Goal: Task Accomplishment & Management: Use online tool/utility

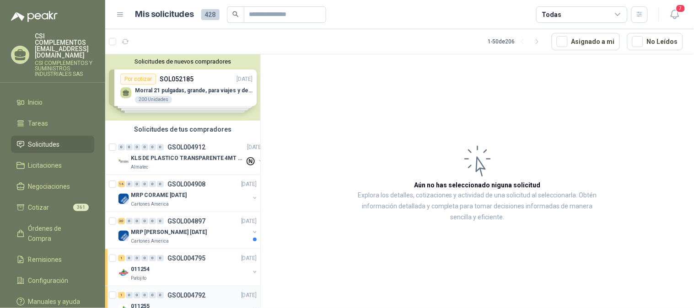
scroll to position [51, 0]
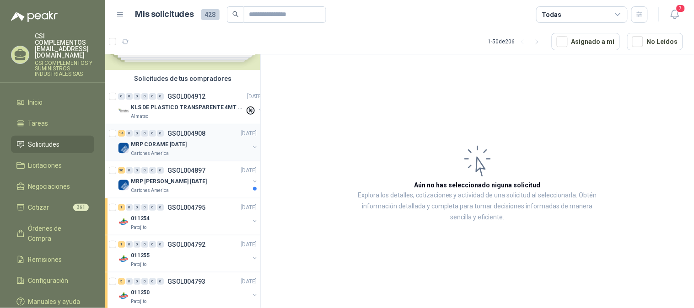
click at [200, 139] on div "MRP CORAME [DATE]" at bounding box center [190, 144] width 118 height 11
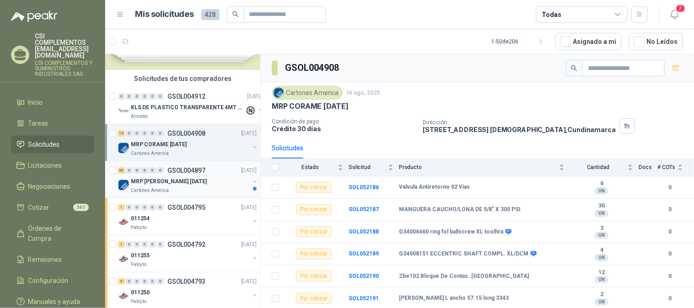
click at [204, 183] on div "MRP [PERSON_NAME] [DATE]" at bounding box center [190, 181] width 118 height 11
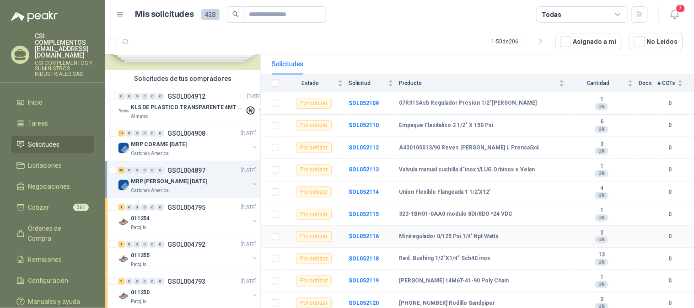
scroll to position [101, 0]
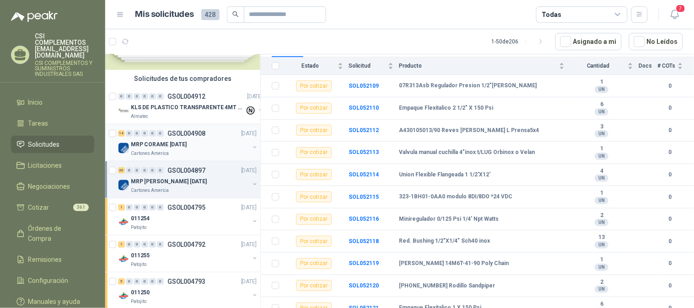
click at [171, 144] on p "MRP CORAME [DATE]" at bounding box center [159, 144] width 56 height 9
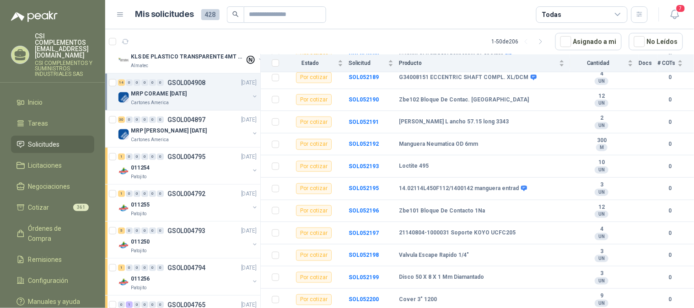
scroll to position [51, 0]
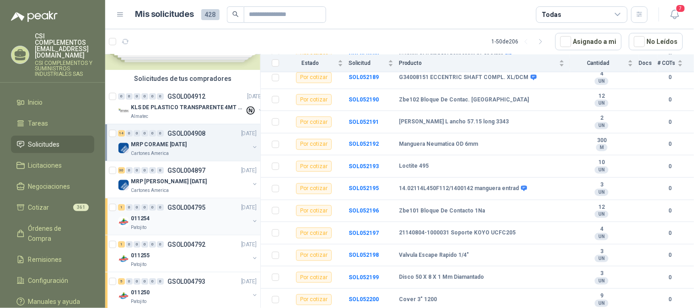
click at [175, 225] on div "Patojito" at bounding box center [190, 227] width 118 height 7
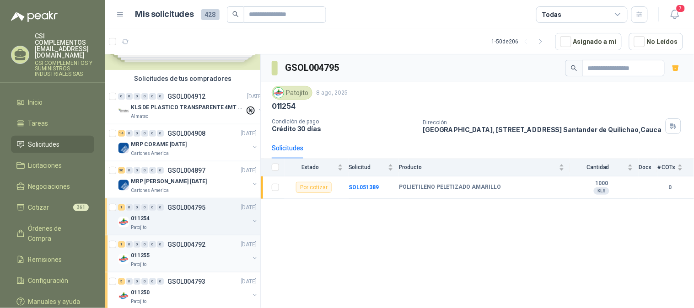
click at [212, 250] on div "011255" at bounding box center [190, 255] width 118 height 11
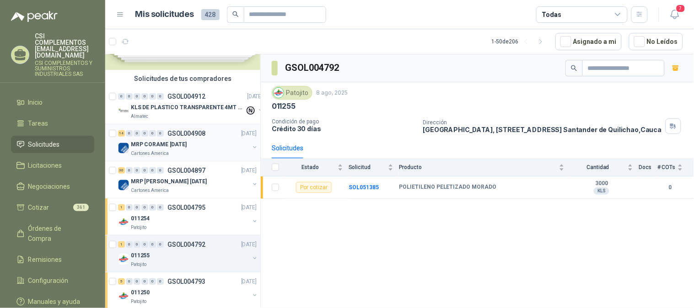
click at [189, 133] on p "GSOL004908" at bounding box center [186, 133] width 38 height 6
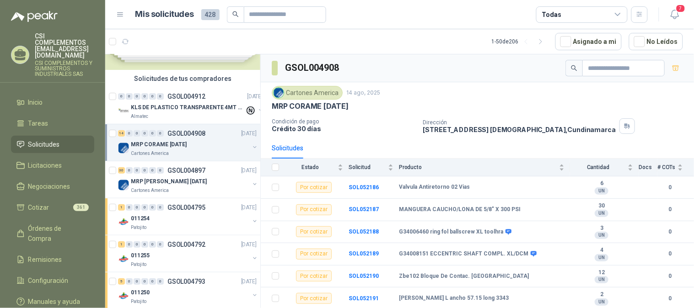
click at [251, 146] on button "button" at bounding box center [254, 147] width 7 height 7
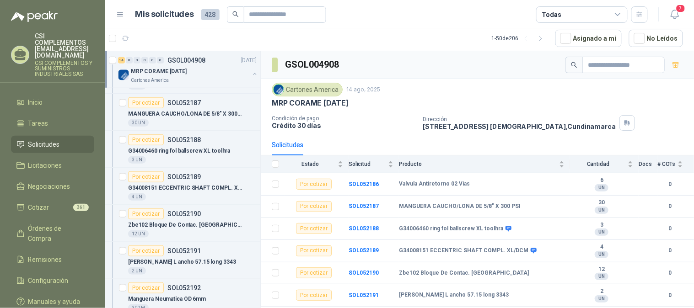
click at [620, 12] on icon at bounding box center [618, 15] width 8 height 8
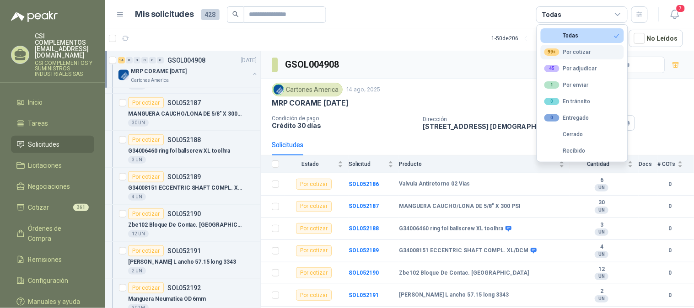
click at [579, 49] on div "99+ Por cotizar" at bounding box center [567, 51] width 47 height 7
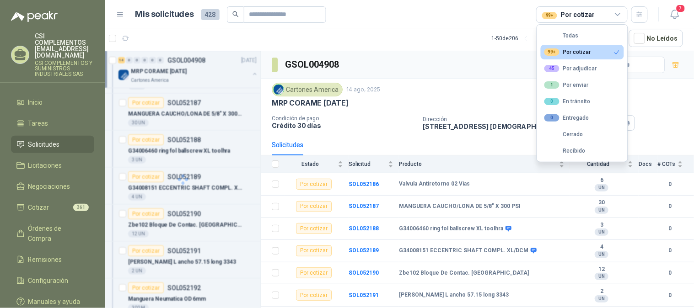
click at [579, 49] on div "99+ Por cotizar" at bounding box center [567, 51] width 47 height 7
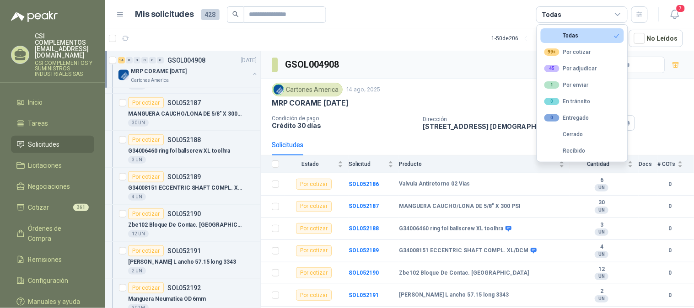
scroll to position [152, 0]
click at [43, 139] on span "Solicitudes" at bounding box center [44, 144] width 32 height 10
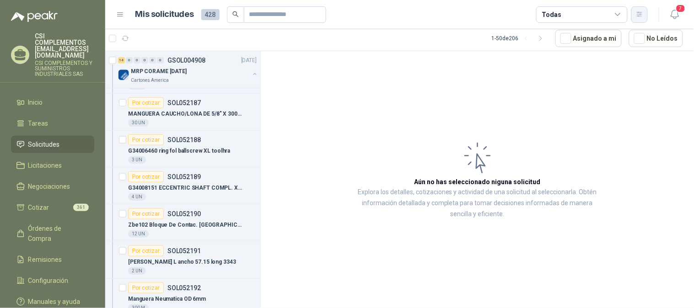
click at [637, 16] on icon "button" at bounding box center [639, 15] width 8 height 8
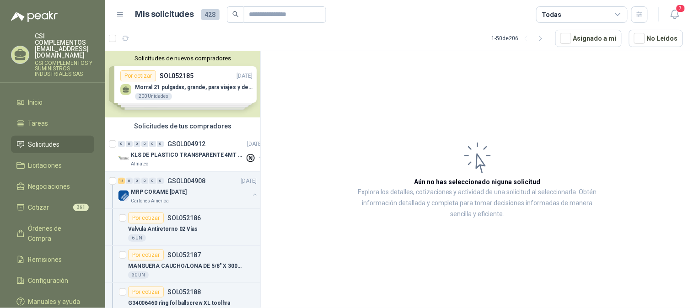
click at [39, 139] on span "Solicitudes" at bounding box center [44, 144] width 32 height 10
click at [170, 181] on p "GSOL004908" at bounding box center [186, 181] width 38 height 6
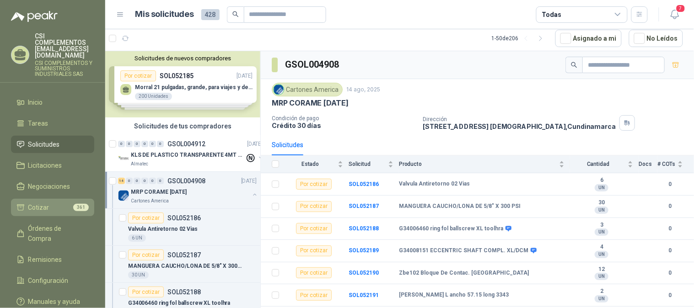
click at [35, 203] on span "Cotizar" at bounding box center [38, 208] width 21 height 10
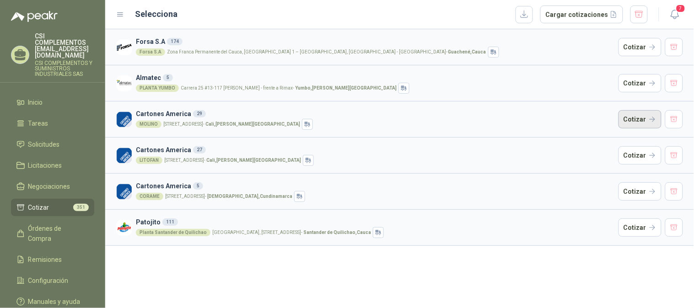
click at [632, 113] on button "Cotizar" at bounding box center [639, 119] width 43 height 18
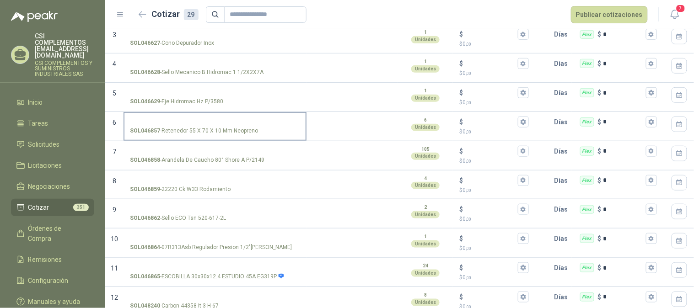
scroll to position [155, 0]
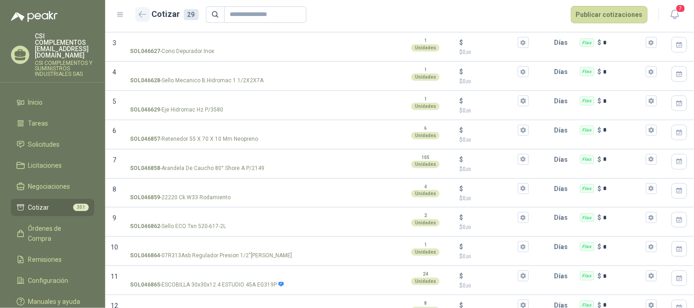
click at [135, 16] on button "button" at bounding box center [142, 14] width 15 height 15
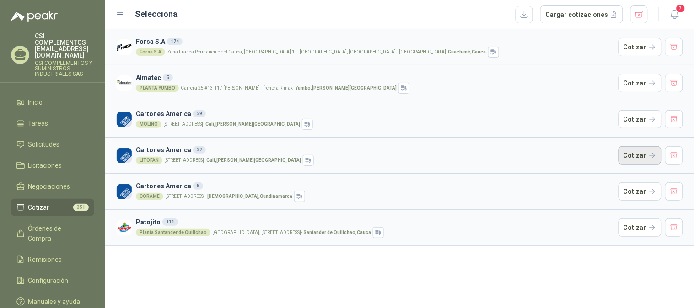
click at [638, 155] on button "Cotizar" at bounding box center [639, 155] width 43 height 18
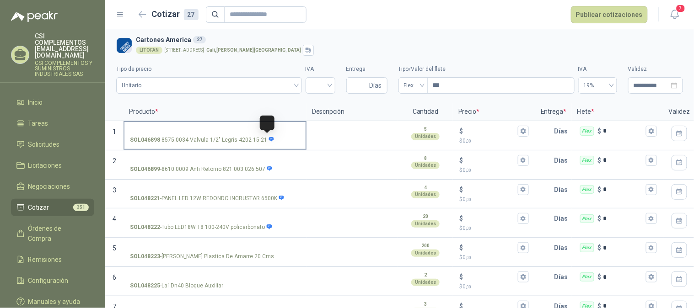
click at [271, 139] on div "SOL046898 - 8575.0034 Valvula 1/2" [PERSON_NAME] 4202 15 21" at bounding box center [215, 140] width 170 height 9
click at [271, 135] on input "SOL046898 - 8575.0034 Valvula 1/2" [PERSON_NAME] 4202 15 21" at bounding box center [215, 131] width 170 height 7
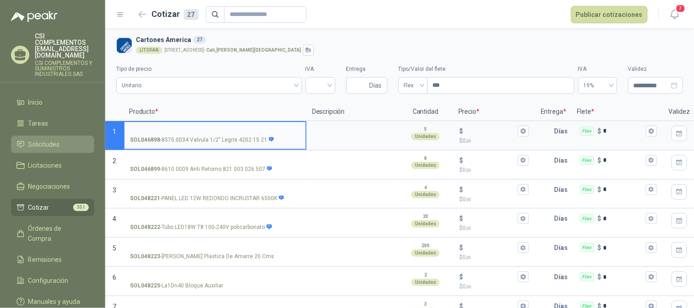
click at [44, 139] on span "Solicitudes" at bounding box center [44, 144] width 32 height 10
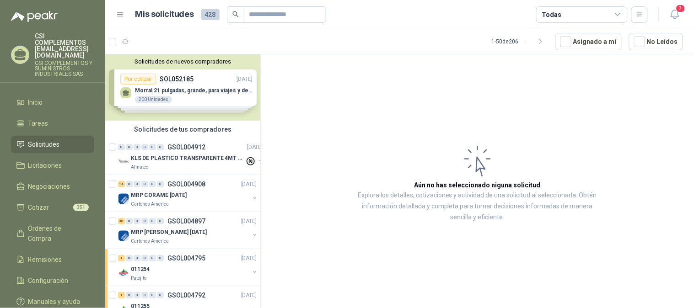
click at [60, 139] on li "Solicitudes" at bounding box center [52, 144] width 72 height 10
click at [151, 188] on div "14 0 0 0 0 0 GSOL004908 [DATE]" at bounding box center [188, 184] width 140 height 11
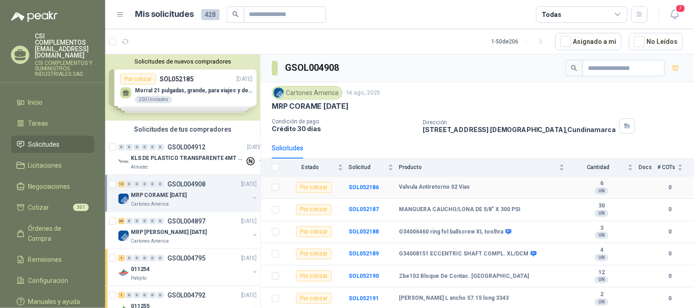
click at [403, 188] on b "Valvula Antiretorno 02 Vias" at bounding box center [434, 187] width 71 height 7
drag, startPoint x: 400, startPoint y: 189, endPoint x: 439, endPoint y: 188, distance: 38.9
click at [439, 188] on b "Valvula Antiretorno 02 Vias" at bounding box center [434, 187] width 71 height 7
click at [414, 189] on b "Valvula Antiretorno 02 Vias" at bounding box center [434, 187] width 71 height 7
drag, startPoint x: 398, startPoint y: 188, endPoint x: 467, endPoint y: 187, distance: 69.0
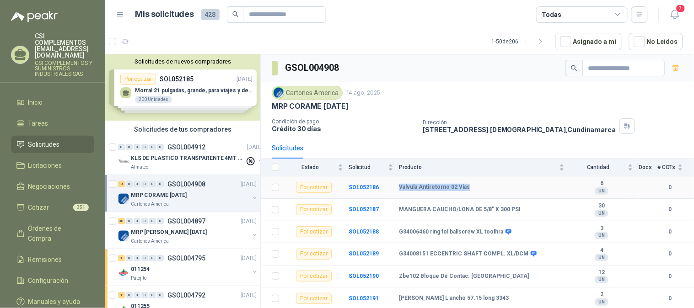
click at [467, 187] on tr "Por cotizar SOL052186 Valvula Antiretorno 02 Vias 6 UN 0" at bounding box center [477, 187] width 433 height 22
copy tr "Valvula Antiretorno 02 Vias"
click at [379, 192] on td "SOL052186" at bounding box center [373, 187] width 50 height 22
click at [392, 187] on td "SOL052186" at bounding box center [373, 187] width 50 height 22
drag, startPoint x: 399, startPoint y: 187, endPoint x: 473, endPoint y: 189, distance: 73.7
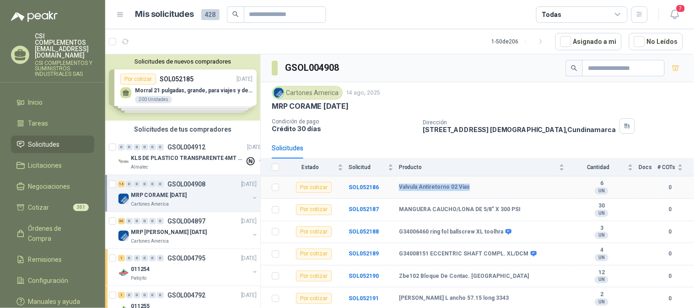
click at [473, 189] on div "Valvula Antiretorno 02 Vias" at bounding box center [481, 187] width 165 height 7
copy b "Valvula Antiretorno 02 Vias"
drag, startPoint x: 399, startPoint y: 212, endPoint x: 515, endPoint y: 211, distance: 116.1
click at [515, 211] on div "MANGUERA CAUCHO/LONA DE 5/8" X 300 PSI" at bounding box center [481, 209] width 165 height 7
copy b "MANGUERA CAUCHO/LONA DE 5/8" X 300 PSI"
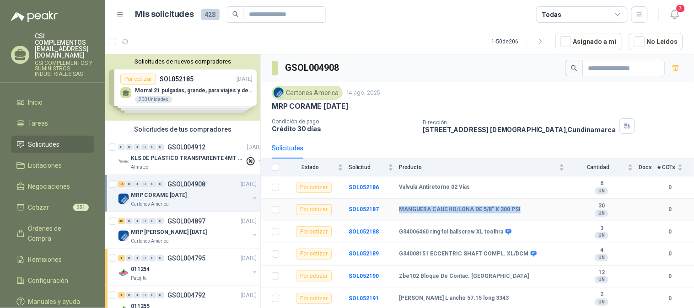
scroll to position [51, 0]
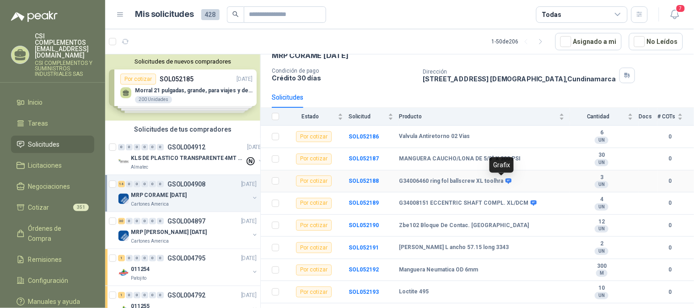
click at [505, 183] on icon at bounding box center [508, 180] width 6 height 5
drag, startPoint x: 398, startPoint y: 179, endPoint x: 500, endPoint y: 184, distance: 102.1
click at [500, 184] on tr "Por cotizar SOL052188 G34006460 ring fol ballscrew XL toolhra 3 UN 0" at bounding box center [477, 182] width 433 height 22
copy tr "G34006460 ring fol ballscrew XL toolhra"
click at [408, 187] on td "G34006460 ring fol ballscrew XL toolhra" at bounding box center [484, 182] width 171 height 22
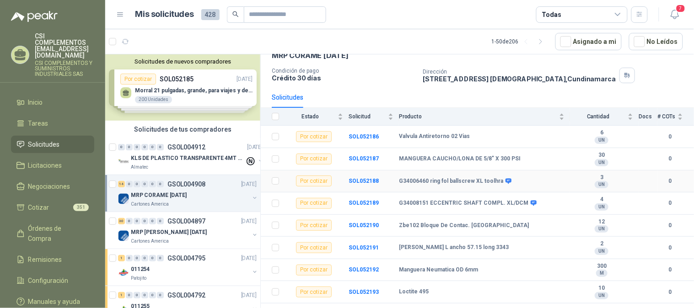
click at [406, 183] on b "G34006460 ring fol ballscrew XL toolhra" at bounding box center [451, 181] width 104 height 7
drag, startPoint x: 398, startPoint y: 181, endPoint x: 499, endPoint y: 185, distance: 101.1
click at [499, 185] on tr "Por cotizar SOL052188 G34006460 ring fol ballscrew XL toolhra 3 UN 0" at bounding box center [477, 182] width 433 height 22
copy tr "G34006460 ring fol ballscrew XL toolhra"
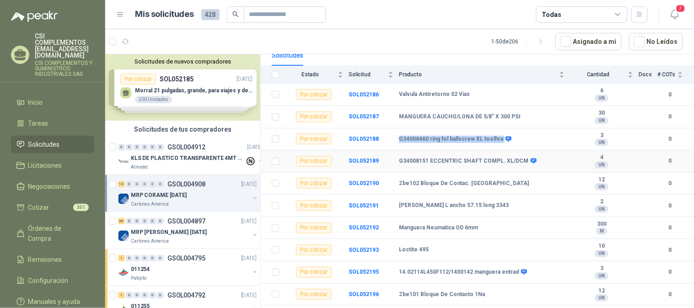
scroll to position [152, 0]
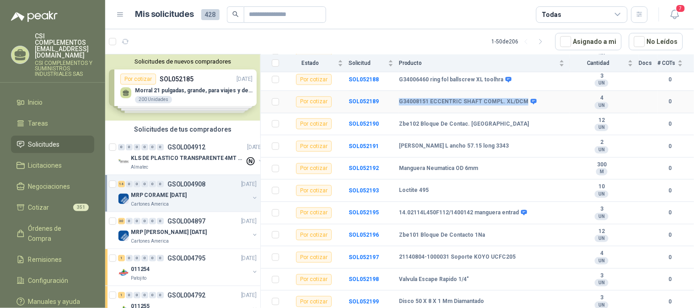
drag, startPoint x: 400, startPoint y: 100, endPoint x: 518, endPoint y: 106, distance: 119.0
click at [518, 106] on b "G34008151 ECCENTRIC SHAFT COMPL. XL/DCM" at bounding box center [463, 101] width 129 height 7
copy b "G34008151 ECCENTRIC SHAFT COMPL. XL/DCM"
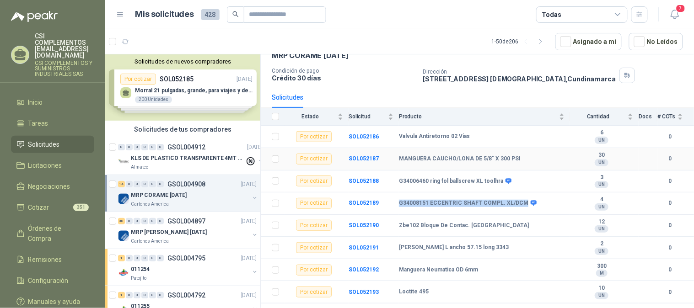
scroll to position [101, 0]
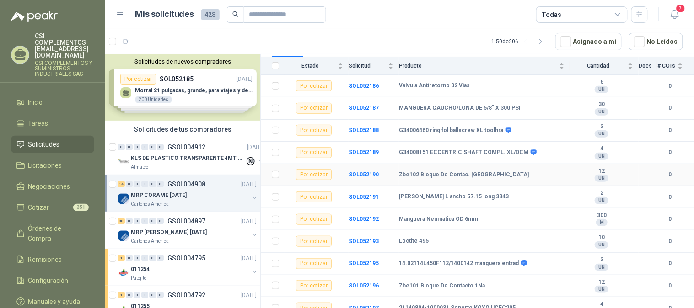
click at [427, 182] on td "Zbe102 Bloque De Contac. [GEOGRAPHIC_DATA]" at bounding box center [484, 175] width 171 height 22
drag, startPoint x: 399, startPoint y: 174, endPoint x: 474, endPoint y: 177, distance: 75.1
click at [474, 177] on div "Zbe102 Bloque De Contac. [GEOGRAPHIC_DATA]" at bounding box center [481, 174] width 165 height 7
copy b "Zbe102 Bloque De Contac. [GEOGRAPHIC_DATA]"
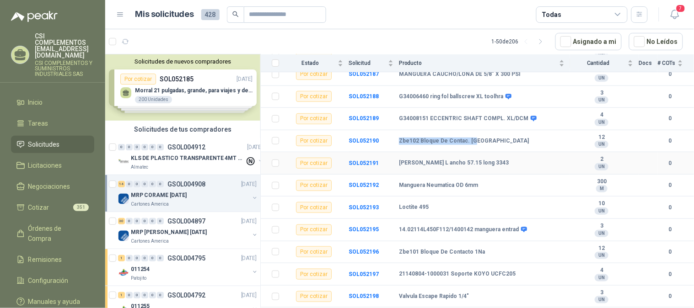
scroll to position [152, 0]
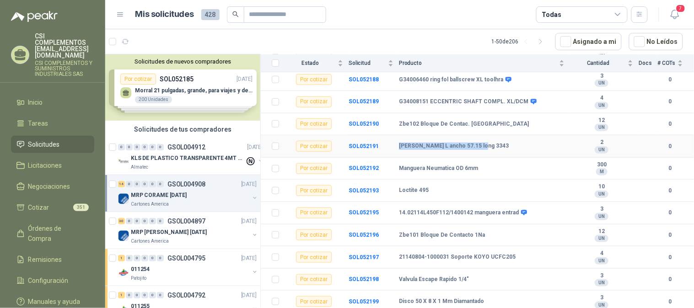
drag, startPoint x: 398, startPoint y: 144, endPoint x: 479, endPoint y: 147, distance: 81.4
click at [479, 147] on tr "Por cotizar SOL052191 [PERSON_NAME] L ancho 57.15 long 3343 2 UN 0" at bounding box center [477, 146] width 433 height 22
copy tr "[PERSON_NAME] L ancho 57.15 long 3343"
drag, startPoint x: 401, startPoint y: 168, endPoint x: 443, endPoint y: 171, distance: 42.6
click at [443, 171] on b "Manguera Neumatica OD 6mm" at bounding box center [438, 168] width 79 height 7
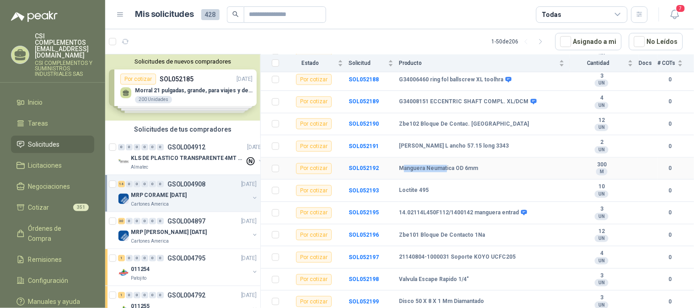
drag, startPoint x: 427, startPoint y: 167, endPoint x: 419, endPoint y: 167, distance: 8.2
click at [426, 167] on b "Manguera Neumatica OD 6mm" at bounding box center [438, 168] width 79 height 7
click at [400, 169] on b "Manguera Neumatica OD 6mm" at bounding box center [438, 168] width 79 height 7
drag, startPoint x: 399, startPoint y: 168, endPoint x: 477, endPoint y: 168, distance: 77.7
click at [477, 168] on div "Manguera Neumatica OD 6mm" at bounding box center [481, 168] width 165 height 7
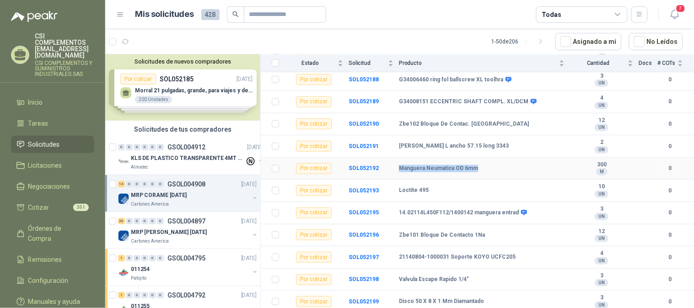
copy b "Manguera Neumatica OD 6mm"
drag, startPoint x: 399, startPoint y: 191, endPoint x: 428, endPoint y: 192, distance: 29.3
click at [428, 192] on div "Loctite 495" at bounding box center [481, 190] width 165 height 7
copy b "Loctite 495"
click at [432, 193] on div "Loctite 495" at bounding box center [481, 190] width 165 height 7
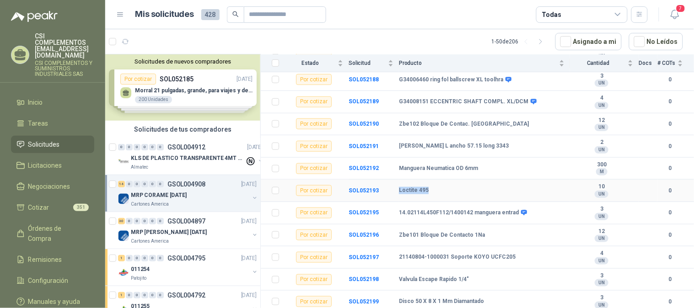
drag, startPoint x: 399, startPoint y: 188, endPoint x: 426, endPoint y: 193, distance: 27.9
click at [426, 193] on td "Loctite 495" at bounding box center [484, 191] width 171 height 22
drag, startPoint x: 400, startPoint y: 215, endPoint x: 465, endPoint y: 216, distance: 65.4
click at [465, 216] on b "14.02114L450F112/1400142 manguera entrad" at bounding box center [459, 212] width 120 height 7
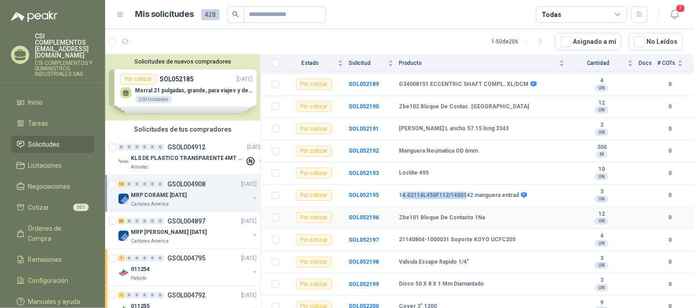
scroll to position [179, 0]
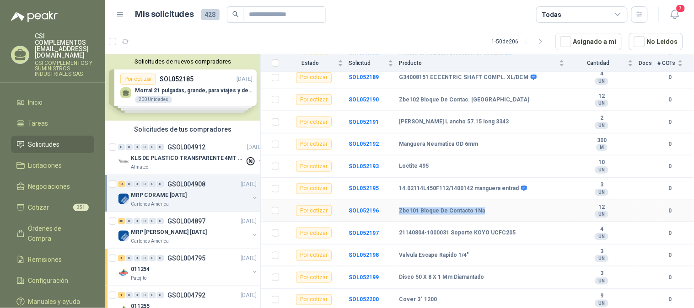
drag, startPoint x: 398, startPoint y: 210, endPoint x: 482, endPoint y: 213, distance: 84.6
click at [482, 213] on tr "Por cotizar SOL052196 Zbe101 Bloque De Contacto 1Na 12 UN 0" at bounding box center [477, 211] width 433 height 22
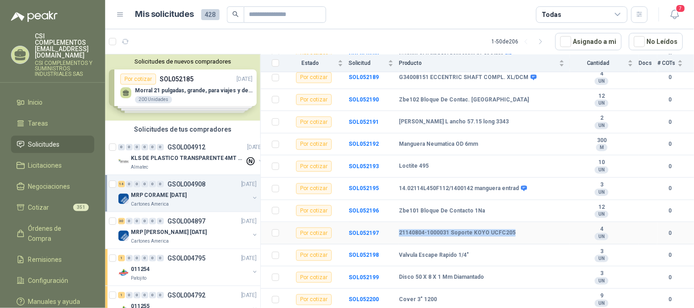
drag, startPoint x: 397, startPoint y: 231, endPoint x: 514, endPoint y: 235, distance: 117.6
click at [514, 235] on tr "Por cotizar SOL052197 21140804-1000031 Soporte KOYO UCFC205 4 UN 0" at bounding box center [477, 233] width 433 height 22
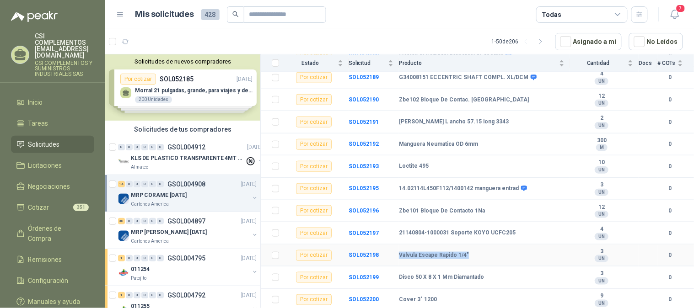
drag, startPoint x: 400, startPoint y: 254, endPoint x: 468, endPoint y: 251, distance: 68.2
click at [468, 251] on td "Valvula Escape Rapido 1/4"" at bounding box center [484, 256] width 171 height 22
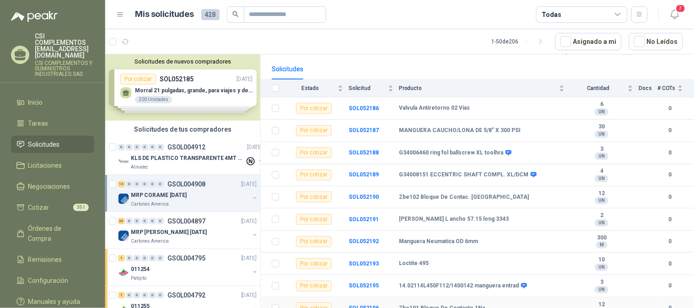
scroll to position [0, 0]
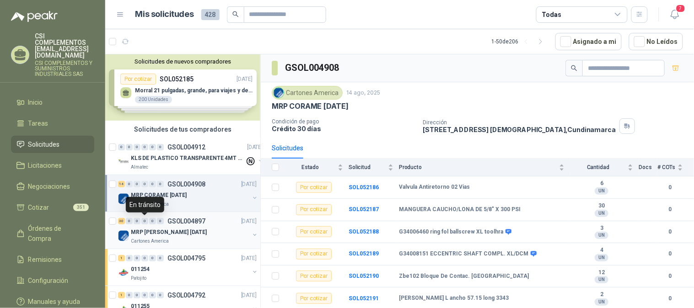
click at [147, 223] on div "0" at bounding box center [144, 221] width 7 height 6
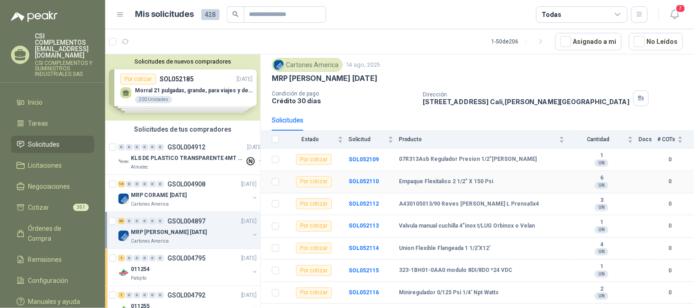
scroll to position [51, 0]
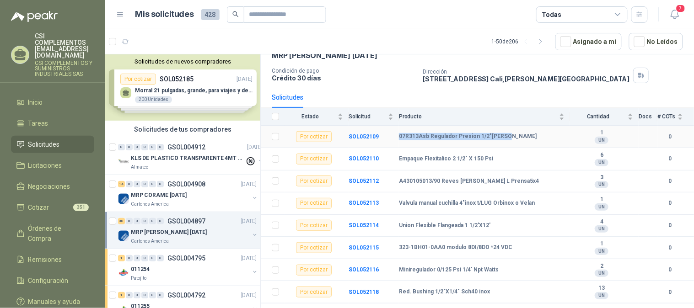
drag, startPoint x: 398, startPoint y: 136, endPoint x: 505, endPoint y: 131, distance: 107.1
click at [505, 131] on td "07R313Asb Regulador Presion 1/2"[PERSON_NAME]" at bounding box center [484, 137] width 171 height 22
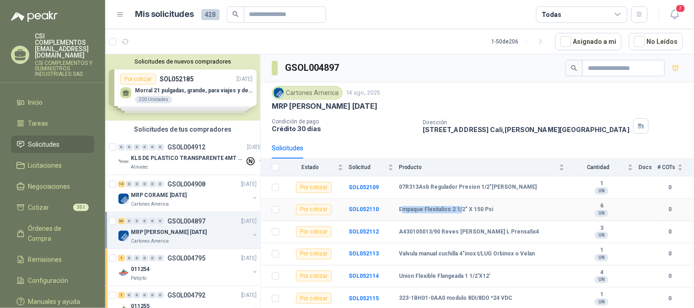
drag, startPoint x: 400, startPoint y: 210, endPoint x: 460, endPoint y: 210, distance: 60.3
click at [460, 210] on b "Empaque Flexitalico 2 1/2" X 150 Psi" at bounding box center [446, 209] width 94 height 7
click at [430, 203] on td "Empaque Flexitalico 2 1/2" X 150 Psi" at bounding box center [484, 210] width 171 height 22
drag, startPoint x: 398, startPoint y: 212, endPoint x: 494, endPoint y: 208, distance: 95.7
click at [494, 208] on div "Empaque Flexitalico 2 1/2" X 150 Psi" at bounding box center [481, 209] width 165 height 7
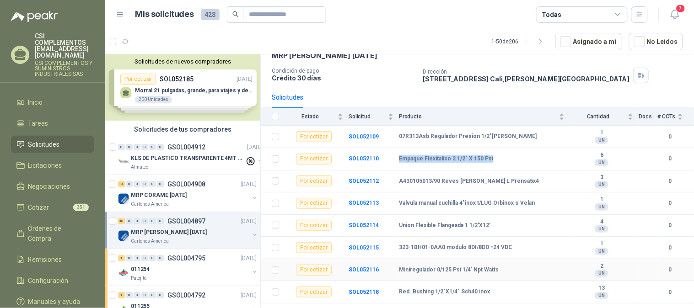
scroll to position [101, 0]
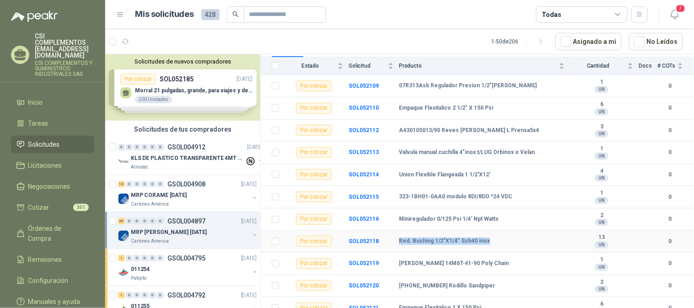
drag, startPoint x: 396, startPoint y: 241, endPoint x: 487, endPoint y: 240, distance: 90.5
click at [487, 240] on tr "Por cotizar SOL052118 Red. Bushing 1/2"X1/4" Sch40 inox 13 UN 0" at bounding box center [477, 241] width 433 height 22
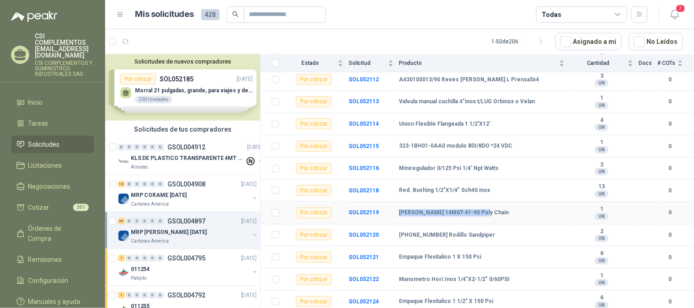
drag, startPoint x: 398, startPoint y: 213, endPoint x: 480, endPoint y: 215, distance: 82.3
click at [480, 215] on div "[PERSON_NAME] 14M6T-41-90 Poly Chain" at bounding box center [481, 212] width 165 height 7
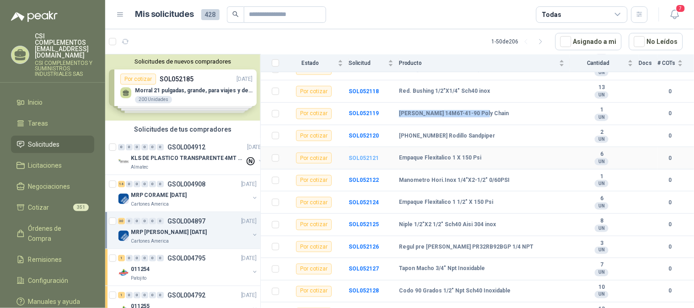
scroll to position [254, 0]
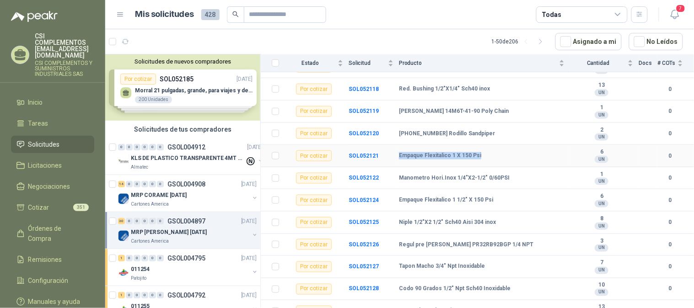
drag, startPoint x: 396, startPoint y: 159, endPoint x: 482, endPoint y: 158, distance: 85.9
click at [482, 158] on tr "Por cotizar SOL052121 Empaque Flexitalico 1 X 150 Psi 6 UN 0" at bounding box center [477, 156] width 433 height 22
drag, startPoint x: 400, startPoint y: 179, endPoint x: 503, endPoint y: 183, distance: 103.4
click at [503, 182] on div "Manometro Hori.Inox 1/4"X2-1/2" 0/60PSI" at bounding box center [481, 178] width 165 height 7
click at [502, 182] on b "Manometro Hori.Inox 1/4"X2-1/2" 0/60PSI" at bounding box center [454, 178] width 111 height 7
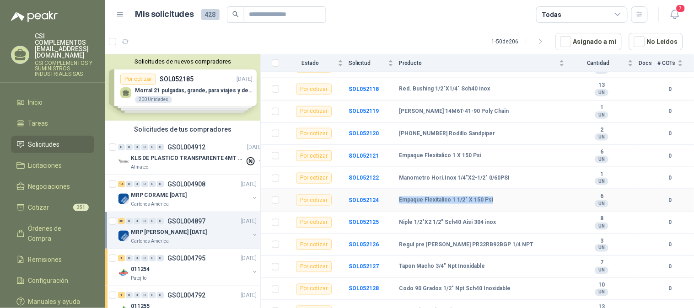
drag, startPoint x: 399, startPoint y: 207, endPoint x: 496, endPoint y: 203, distance: 97.0
click at [496, 203] on td "Empaque Flexitalico 1 1/2" X 150 Psi" at bounding box center [484, 200] width 171 height 22
drag, startPoint x: 398, startPoint y: 179, endPoint x: 508, endPoint y: 178, distance: 110.6
click at [508, 178] on tr "Por cotizar SOL052122 Manometro Hori.Inox 1/4"X2-1/2" 0/60PSI 1 UN 0" at bounding box center [477, 178] width 433 height 22
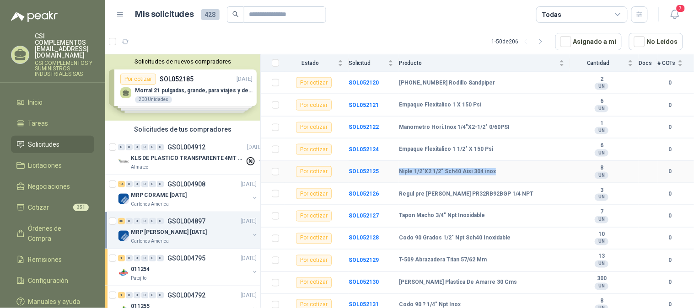
drag, startPoint x: 398, startPoint y: 174, endPoint x: 494, endPoint y: 180, distance: 96.6
click at [494, 180] on tr "Por cotizar SOL052125 Niple 1/2"X2 1/2" Sch40 Aisi 304 inox 8 UN 0" at bounding box center [477, 172] width 433 height 22
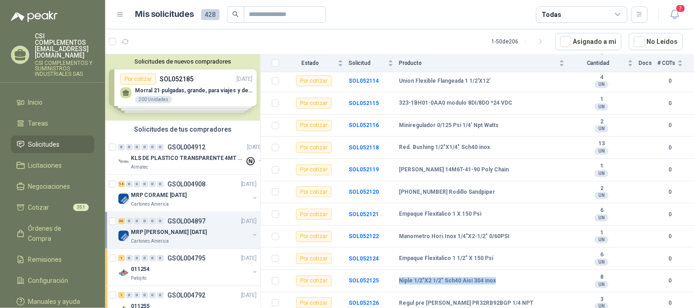
scroll to position [254, 0]
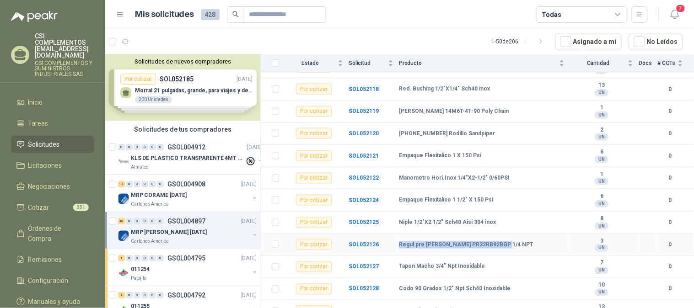
drag, startPoint x: 399, startPoint y: 249, endPoint x: 505, endPoint y: 240, distance: 106.0
click at [505, 240] on td "Regul pre [PERSON_NAME] PR32RB92BGP 1/4 NPT" at bounding box center [484, 245] width 171 height 22
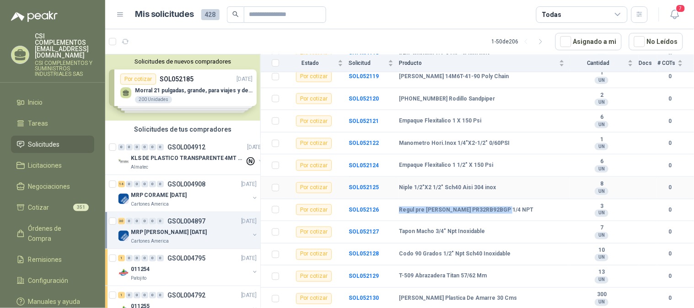
scroll to position [304, 0]
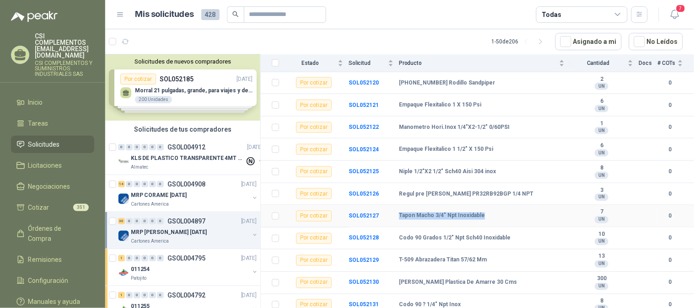
drag, startPoint x: 399, startPoint y: 218, endPoint x: 486, endPoint y: 208, distance: 87.8
click at [486, 208] on td "Tapon Macho 3/4" Npt Inoxidable" at bounding box center [484, 216] width 171 height 22
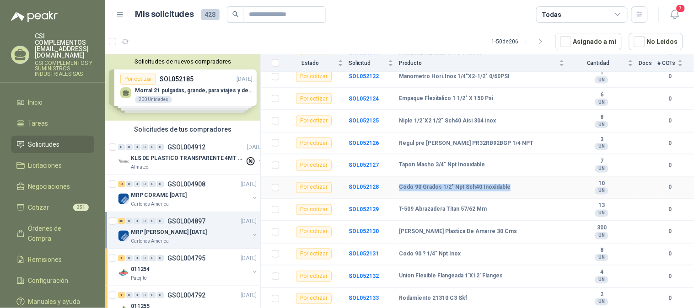
drag, startPoint x: 399, startPoint y: 193, endPoint x: 506, endPoint y: 192, distance: 106.5
click at [506, 192] on div "Codo 90 Grados 1/2" Npt Sch40 Inoxidable" at bounding box center [481, 187] width 165 height 7
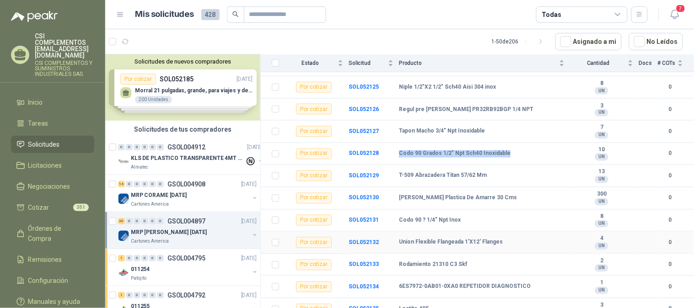
scroll to position [406, 0]
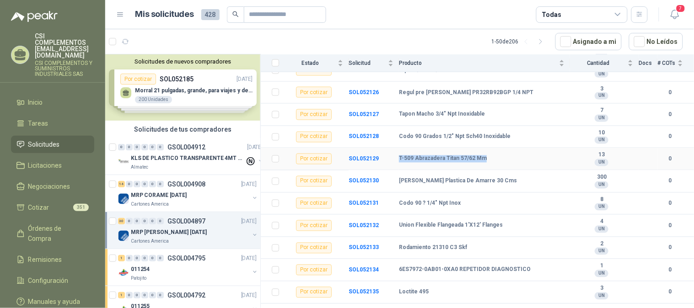
drag, startPoint x: 398, startPoint y: 161, endPoint x: 490, endPoint y: 167, distance: 91.6
click at [490, 167] on td "T-509 Abrazadera Titan 57/62 Mm" at bounding box center [484, 159] width 171 height 22
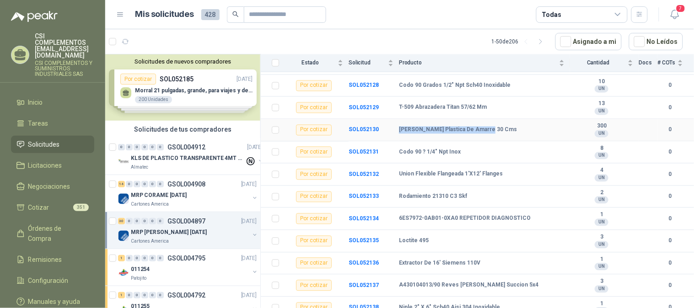
drag, startPoint x: 399, startPoint y: 136, endPoint x: 488, endPoint y: 130, distance: 88.9
click at [488, 130] on div "[PERSON_NAME] Plastica De Amarre 30 Cms" at bounding box center [481, 130] width 165 height 7
drag, startPoint x: 396, startPoint y: 155, endPoint x: 459, endPoint y: 159, distance: 63.2
click at [459, 159] on tr "Por cotizar SOL052131 Codo 90 ? 1/4" Npt Inox 8 UN 0" at bounding box center [477, 153] width 433 height 22
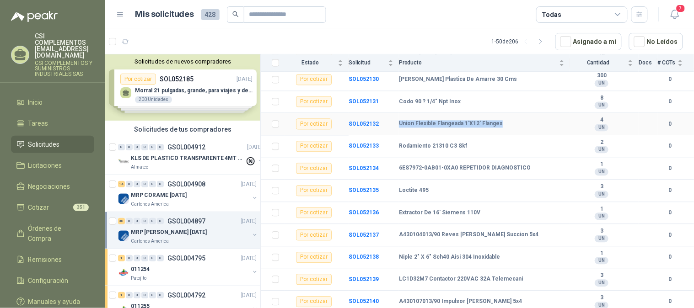
drag, startPoint x: 401, startPoint y: 129, endPoint x: 507, endPoint y: 134, distance: 106.6
click at [507, 134] on td "Union Flexible Flangeada 1'X12' Flanges" at bounding box center [484, 124] width 171 height 22
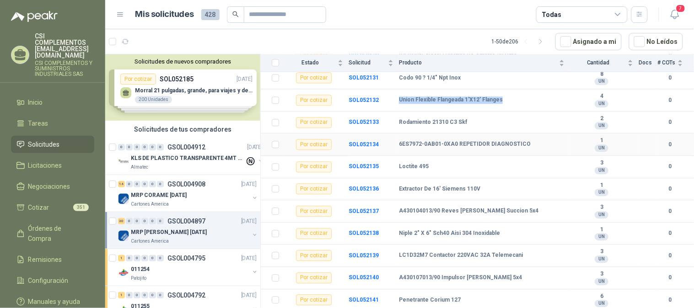
scroll to position [537, 0]
drag, startPoint x: 404, startPoint y: 122, endPoint x: 410, endPoint y: 123, distance: 5.8
click at [412, 123] on b "Rodamiento 21310 C3 Skf" at bounding box center [433, 122] width 68 height 7
drag, startPoint x: 396, startPoint y: 119, endPoint x: 467, endPoint y: 117, distance: 70.4
click at [467, 117] on tr "Por cotizar SOL052133 Rodamiento 21310 C3 Skf 2 UN 0" at bounding box center [477, 123] width 433 height 22
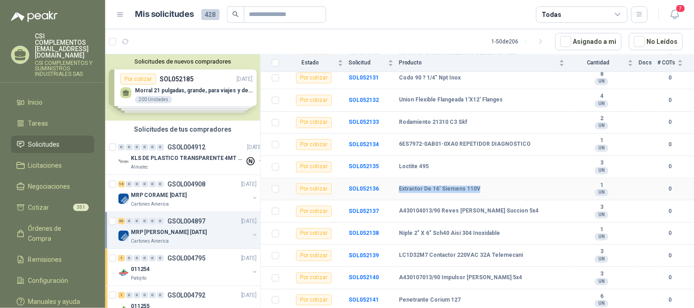
drag, startPoint x: 399, startPoint y: 189, endPoint x: 485, endPoint y: 188, distance: 85.5
click at [485, 188] on div "Extractor De 16' Siemens 110V" at bounding box center [481, 189] width 165 height 7
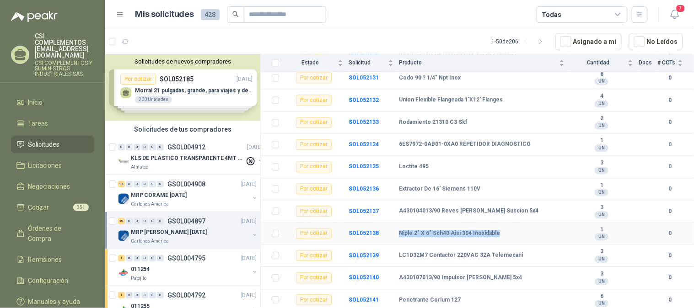
drag, startPoint x: 400, startPoint y: 230, endPoint x: 507, endPoint y: 235, distance: 107.6
click at [507, 235] on div "Niple 2" X 6" Sch40 Aisi 304 Inoxidable" at bounding box center [481, 233] width 165 height 7
drag, startPoint x: 405, startPoint y: 299, endPoint x: 465, endPoint y: 299, distance: 59.9
click at [465, 299] on div "Penetrante Corium 127" at bounding box center [481, 300] width 165 height 7
